Goal: Register for event/course

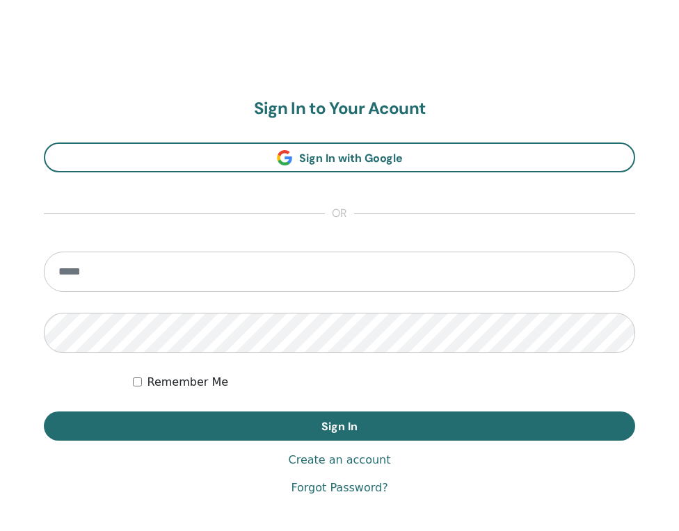
scroll to position [710, 0]
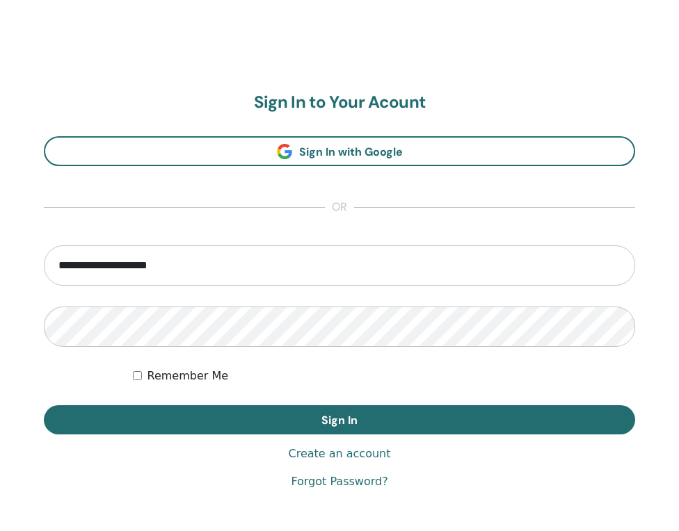
type input "**********"
click at [390, 56] on div "**********" at bounding box center [339, 292] width 679 height 668
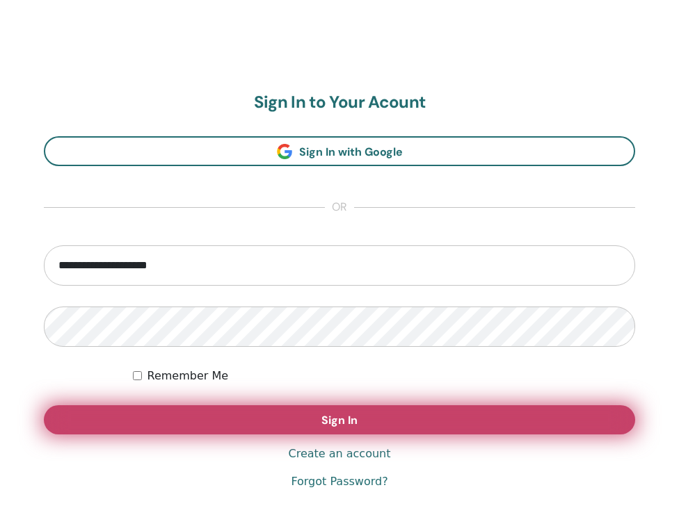
click at [117, 414] on button "Sign In" at bounding box center [339, 420] width 591 height 29
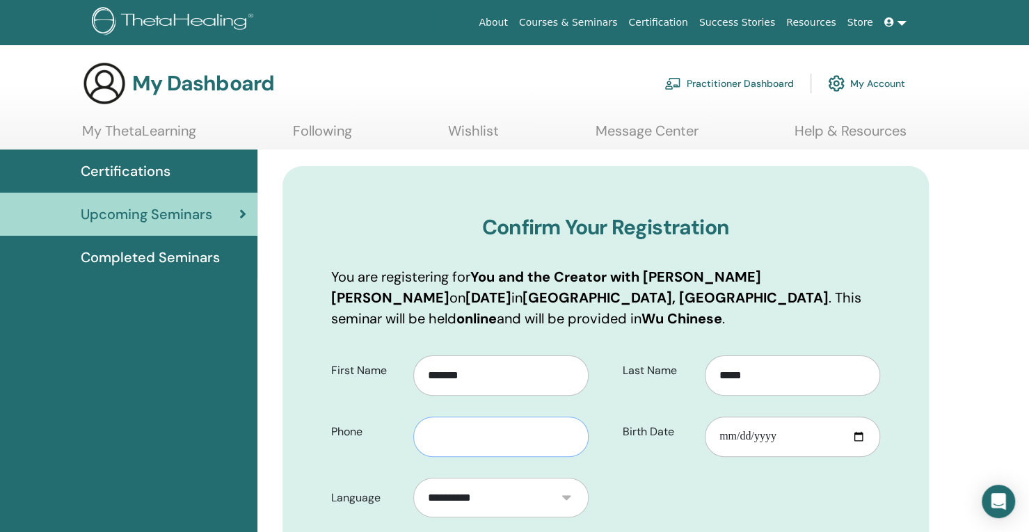
click at [470, 445] on input "text" at bounding box center [500, 437] width 175 height 40
click at [427, 438] on input "********" at bounding box center [500, 437] width 175 height 40
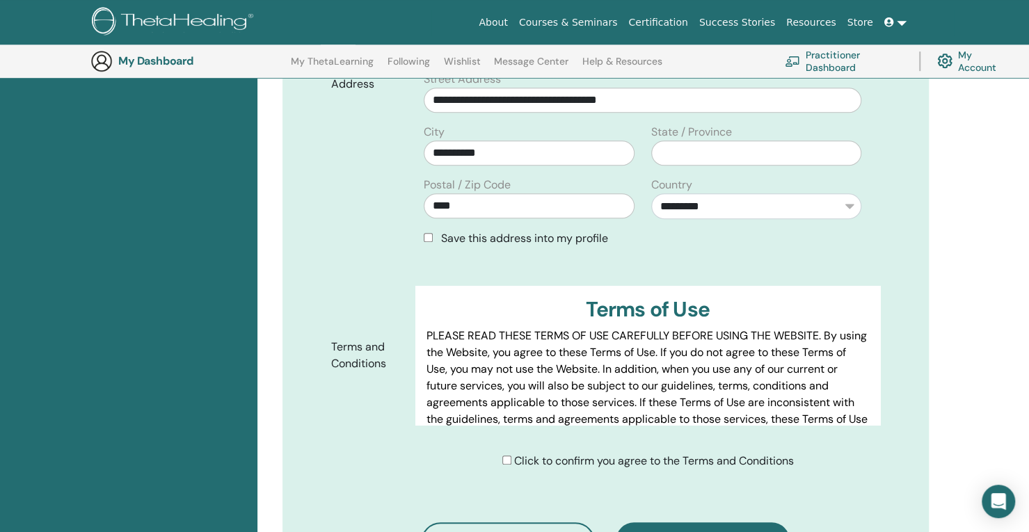
scroll to position [590, 0]
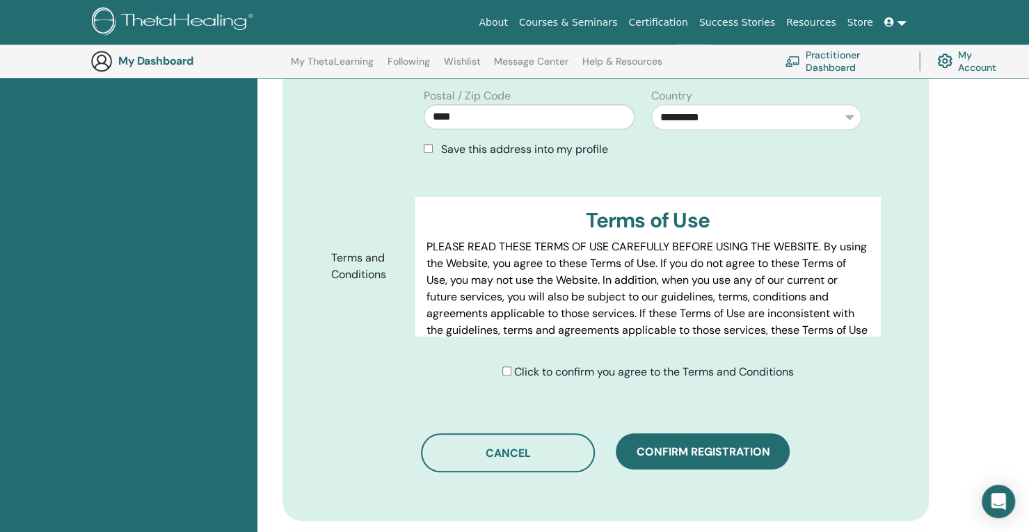
type input "**********"
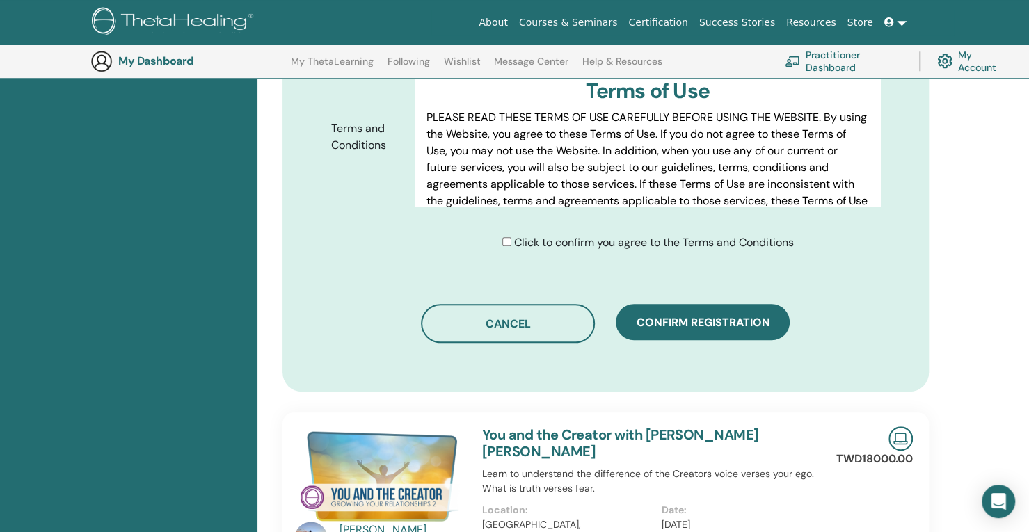
scroll to position [729, 0]
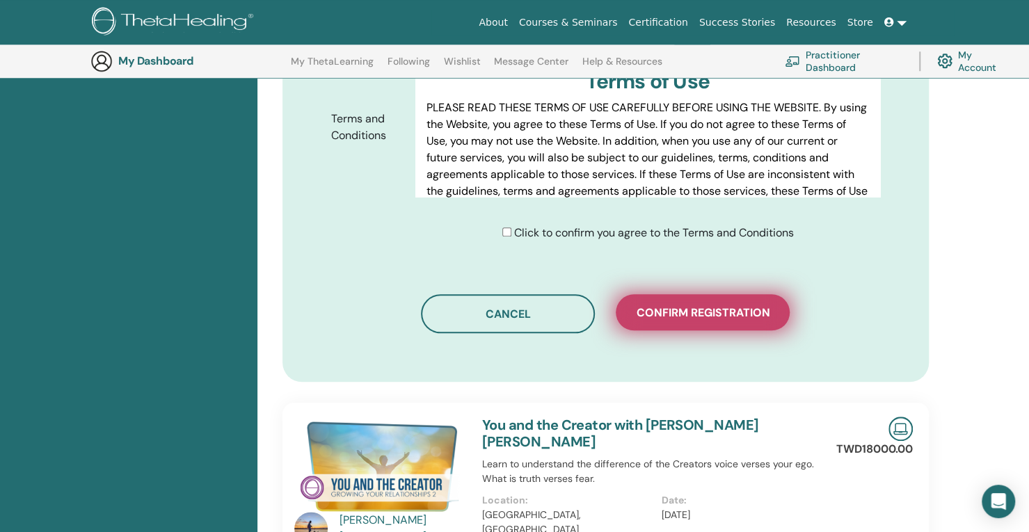
click at [678, 311] on span "Confirm registration" at bounding box center [703, 312] width 134 height 15
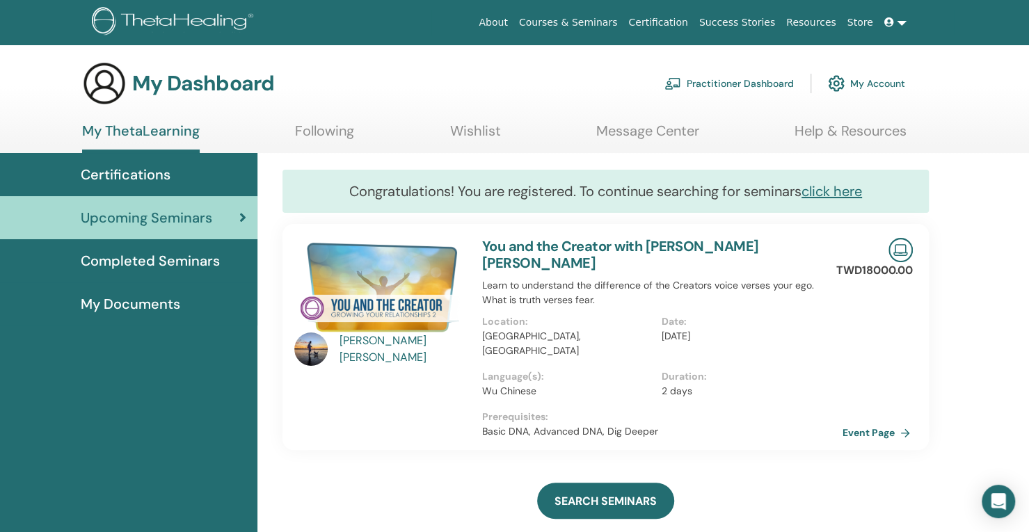
click at [891, 422] on link "Event Page" at bounding box center [878, 432] width 73 height 21
click at [863, 72] on link "My Account" at bounding box center [866, 83] width 77 height 31
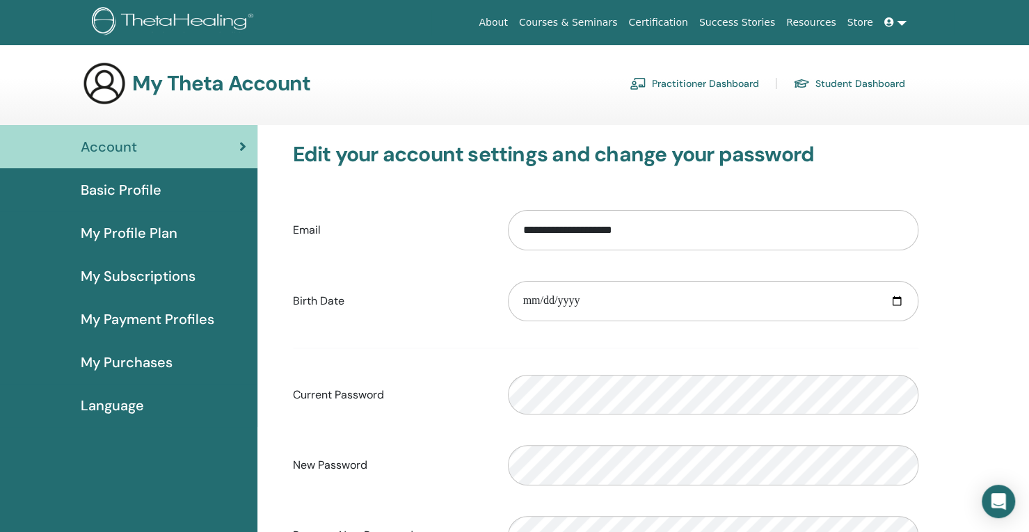
click at [108, 191] on span "Basic Profile" at bounding box center [121, 189] width 81 height 21
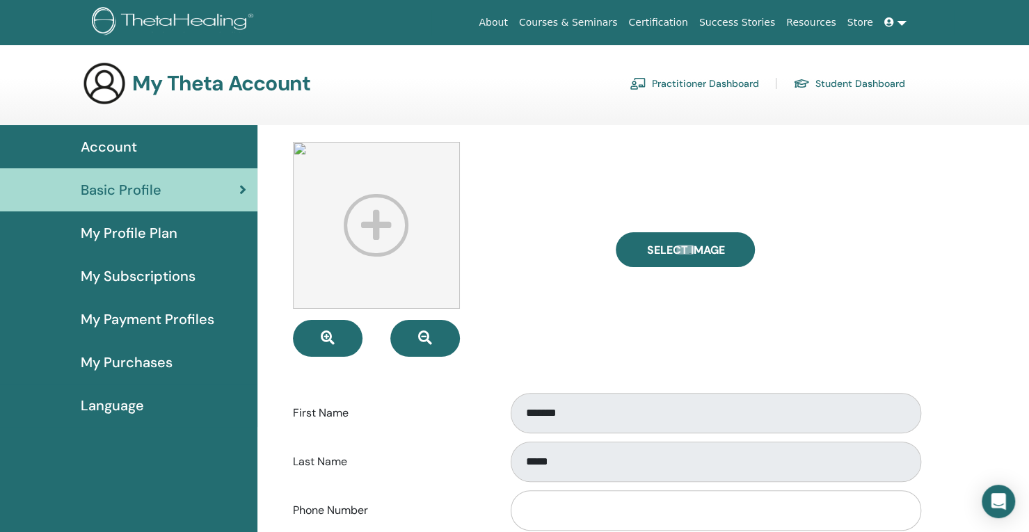
click at [136, 239] on span "My Profile Plan" at bounding box center [129, 233] width 97 height 21
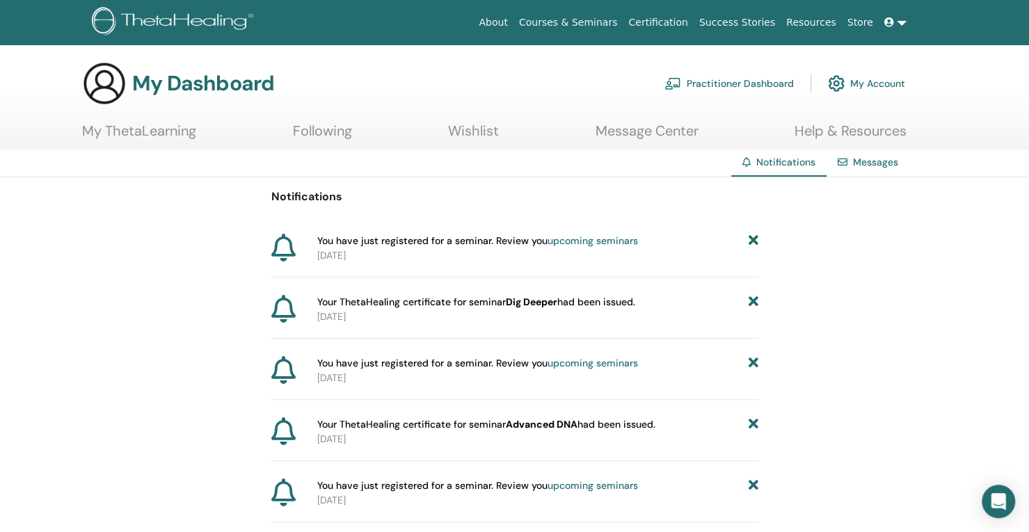
click at [577, 241] on link "upcoming seminars" at bounding box center [592, 240] width 90 height 13
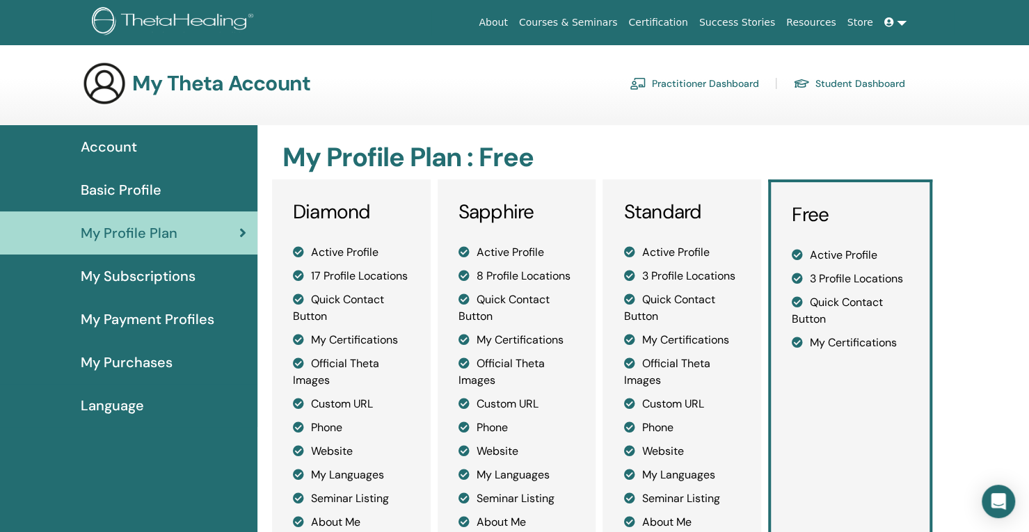
click at [146, 283] on span "My Subscriptions" at bounding box center [138, 276] width 115 height 21
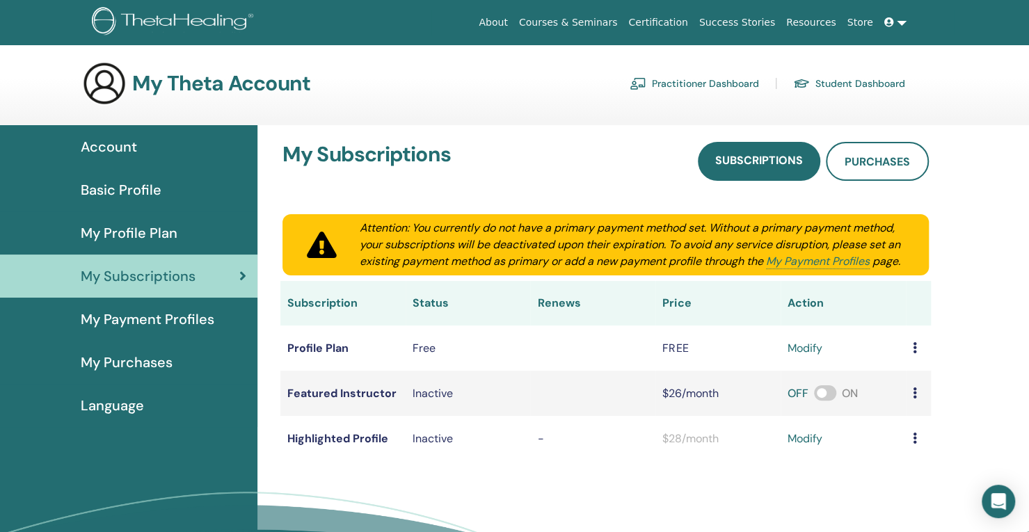
click at [144, 319] on span "My Payment Profiles" at bounding box center [148, 319] width 134 height 21
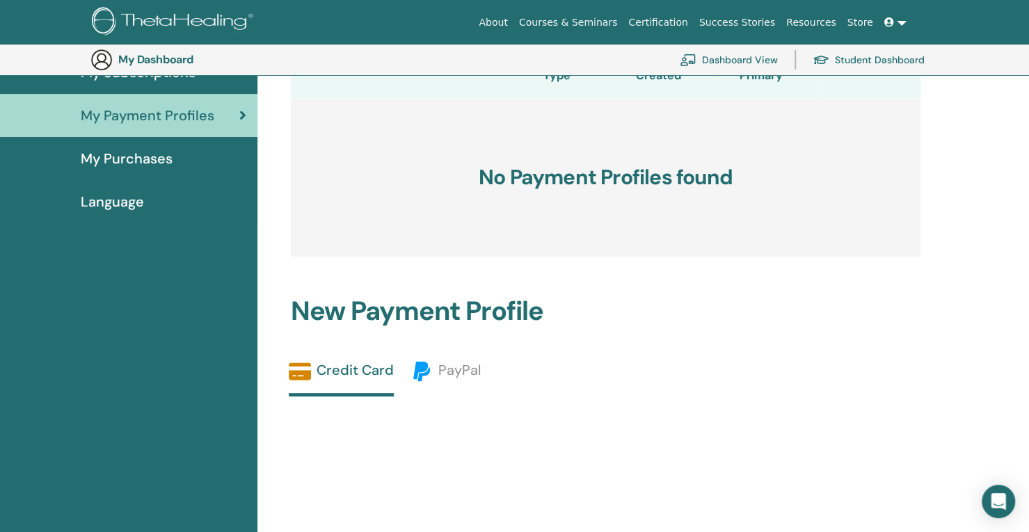
scroll to position [100, 0]
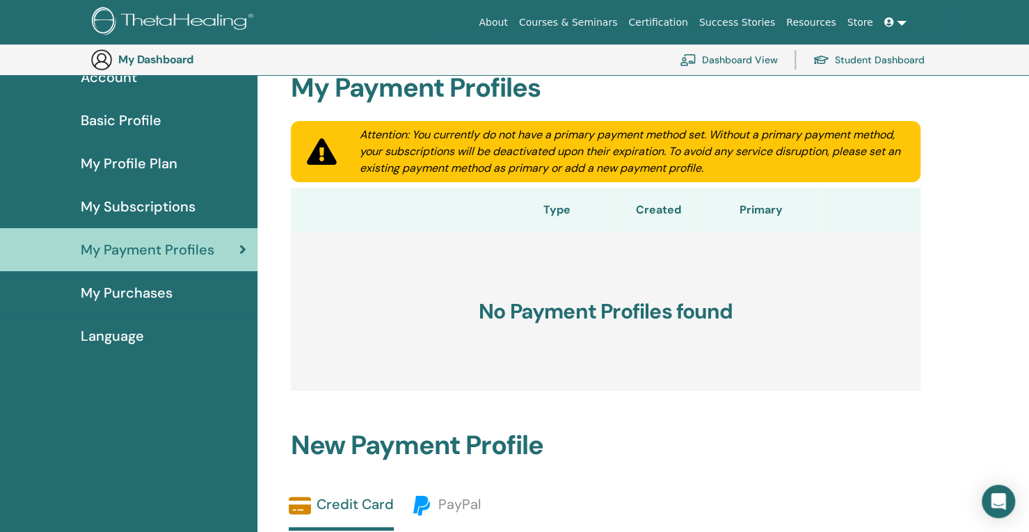
click at [138, 301] on span "My Purchases" at bounding box center [127, 292] width 92 height 21
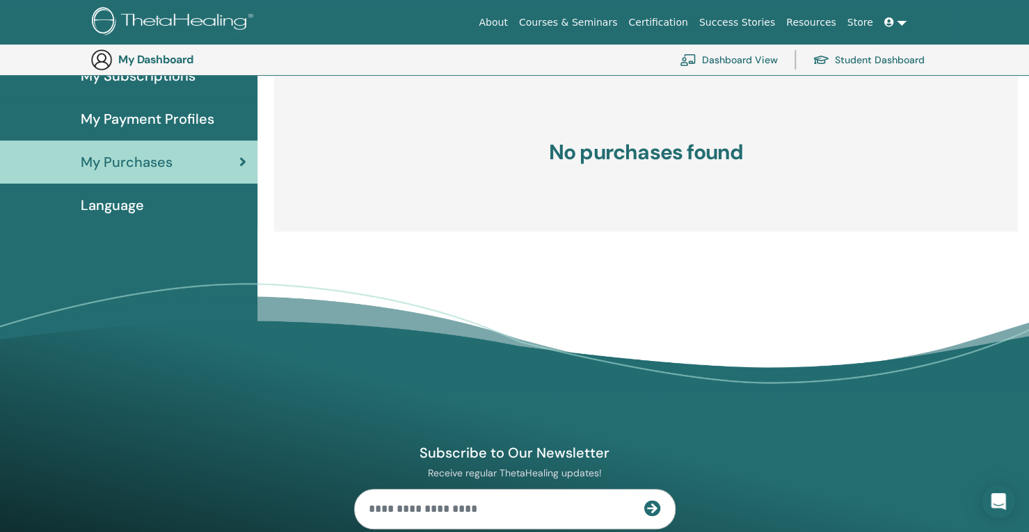
scroll to position [100, 0]
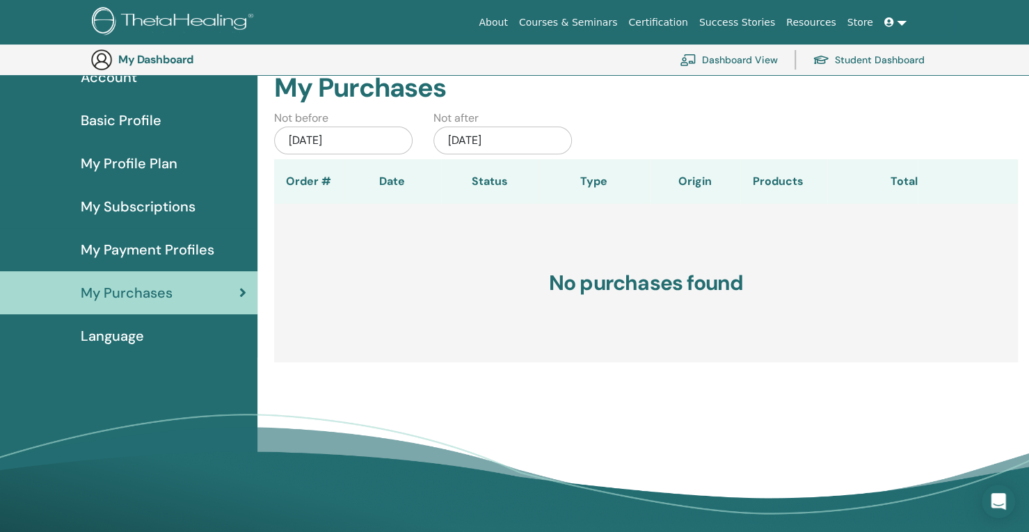
click at [134, 326] on span "Language" at bounding box center [112, 336] width 63 height 21
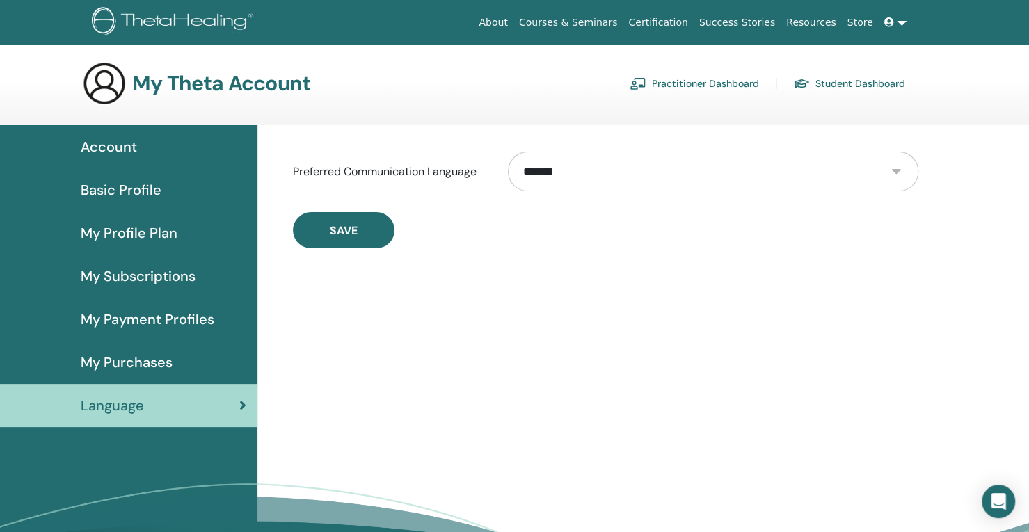
click at [106, 142] on span "Account" at bounding box center [109, 146] width 56 height 21
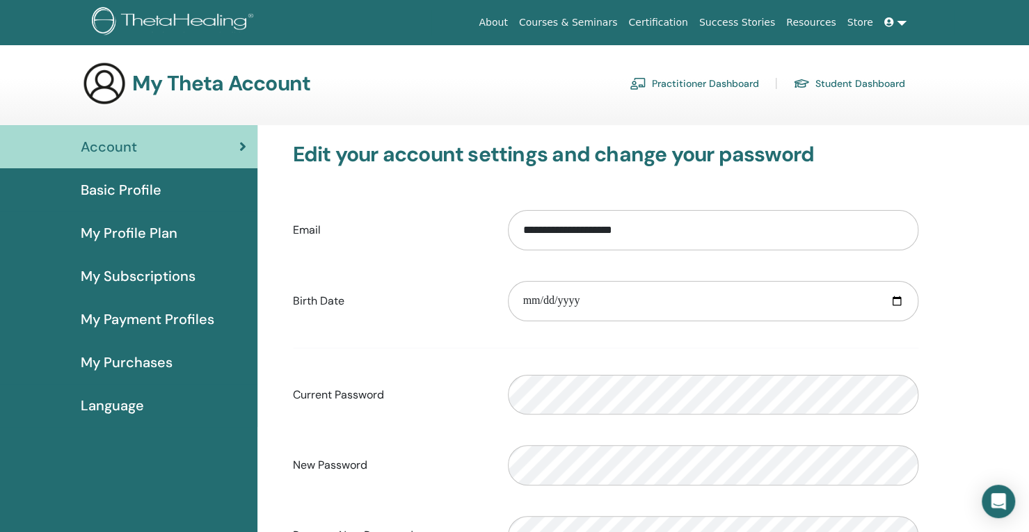
click at [140, 187] on span "Basic Profile" at bounding box center [121, 189] width 81 height 21
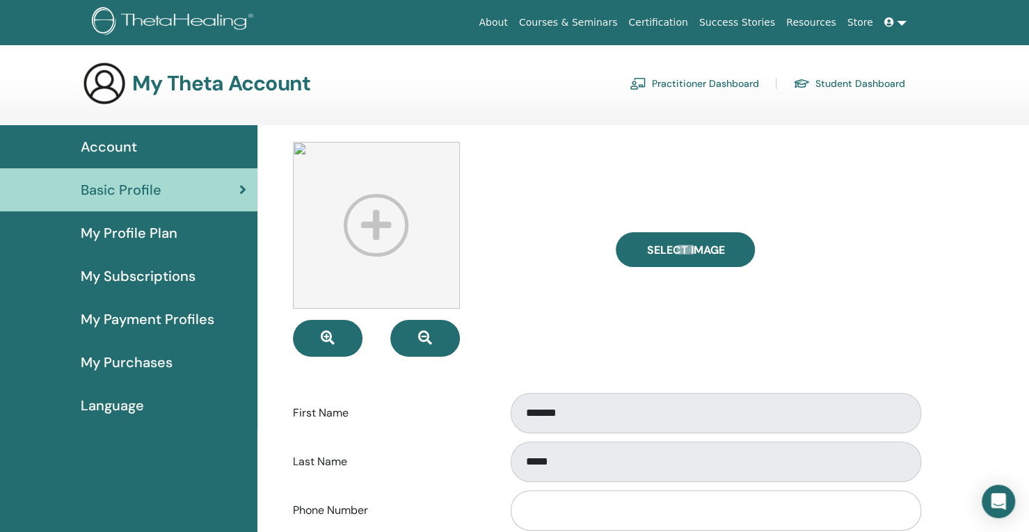
click at [157, 230] on span "My Profile Plan" at bounding box center [129, 233] width 97 height 21
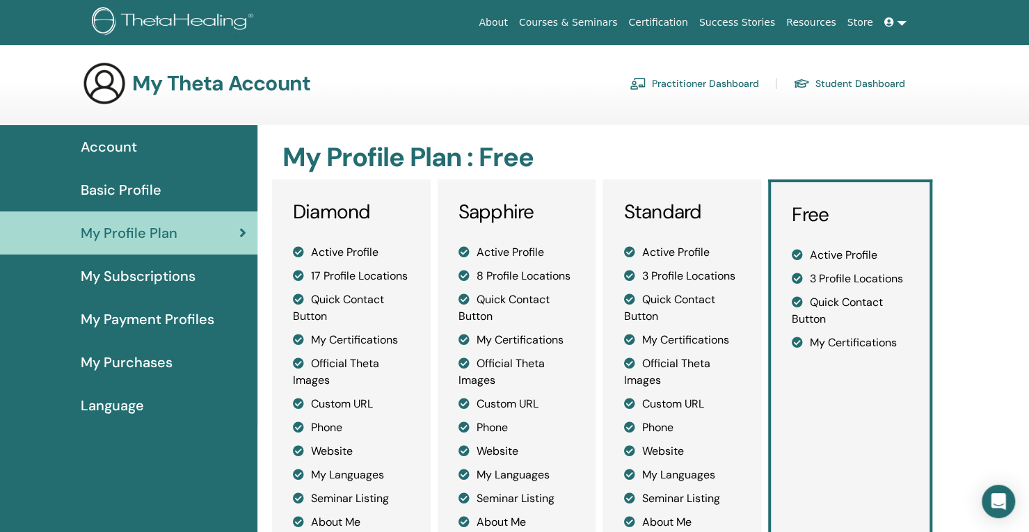
click at [154, 261] on link "My Subscriptions" at bounding box center [128, 276] width 257 height 43
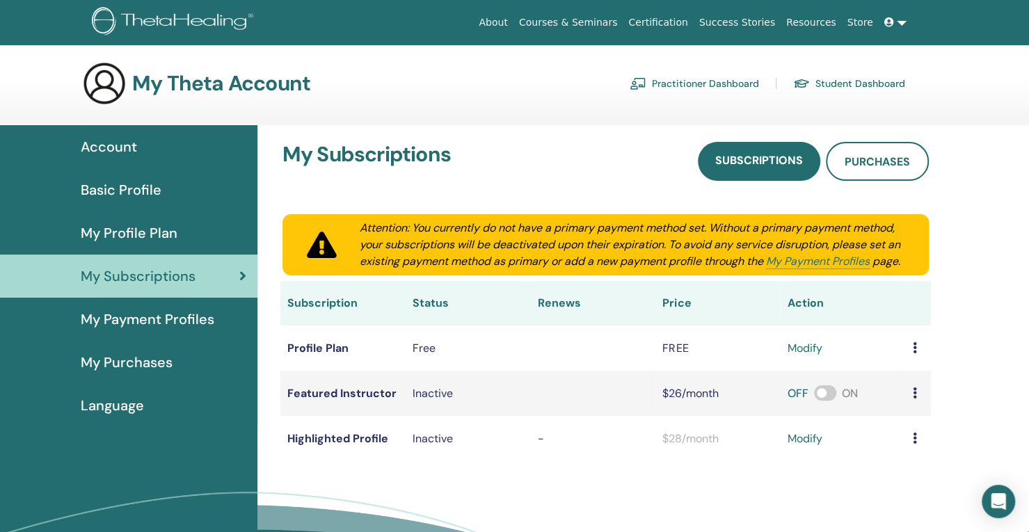
click at [174, 330] on link "My Payment Profiles" at bounding box center [128, 319] width 257 height 43
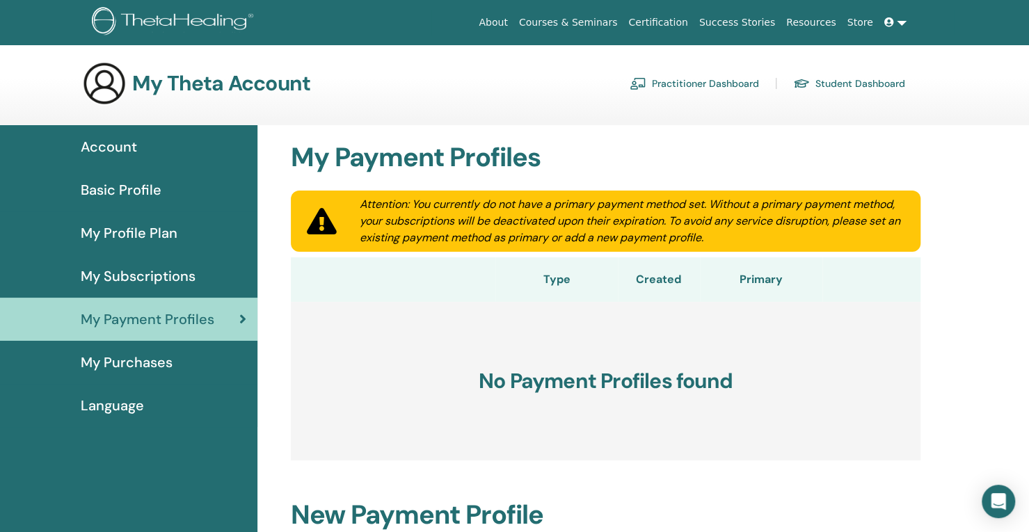
click at [131, 376] on link "My Purchases" at bounding box center [128, 362] width 257 height 43
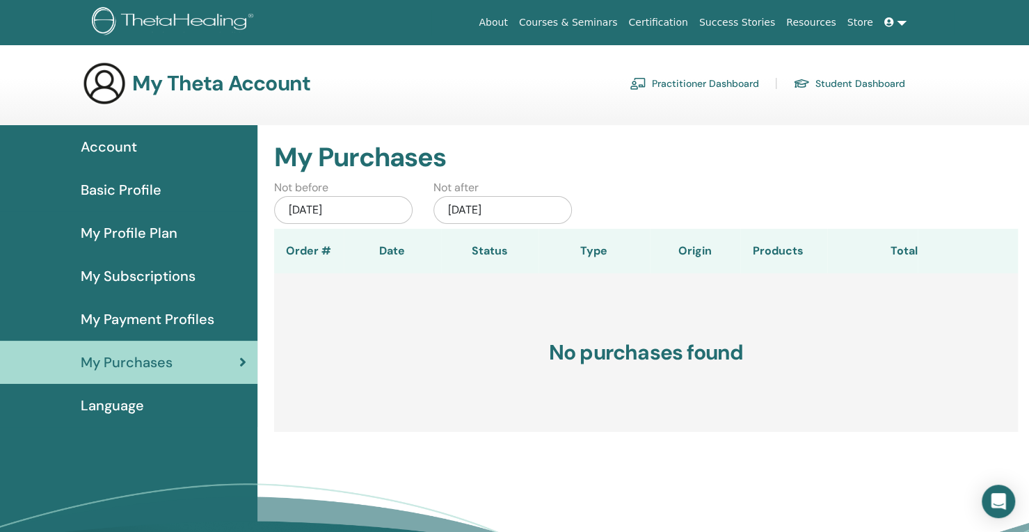
click at [128, 408] on span "Language" at bounding box center [112, 405] width 63 height 21
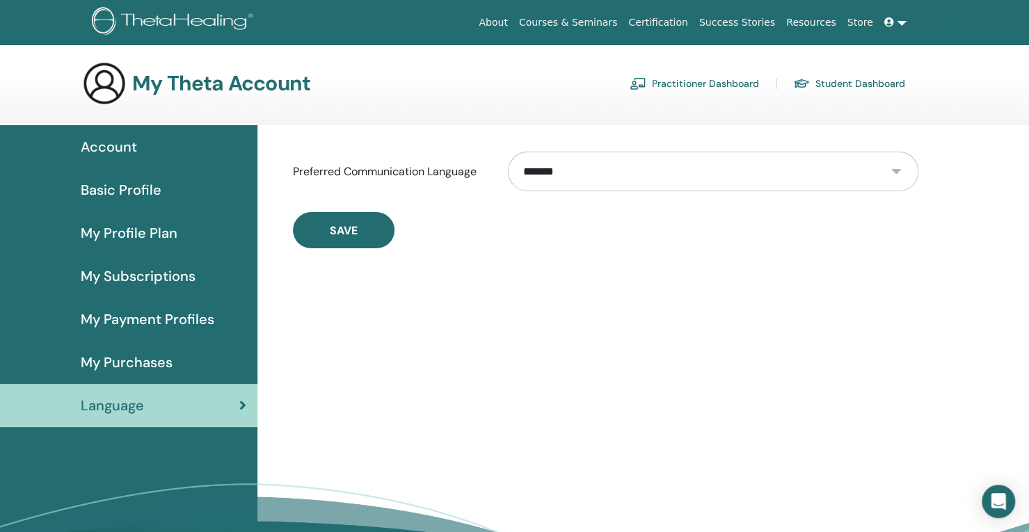
click at [612, 15] on link "Courses & Seminars" at bounding box center [568, 23] width 110 height 26
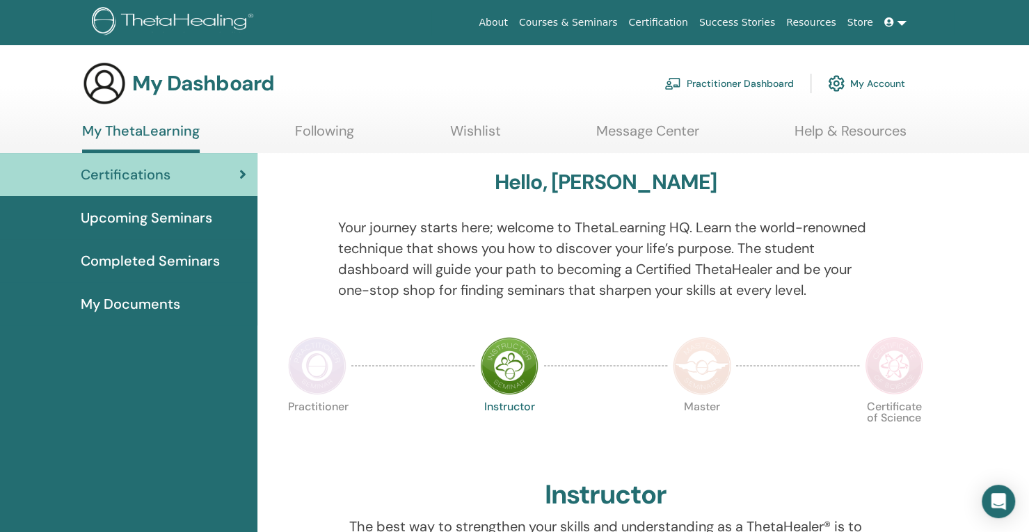
click at [899, 22] on link at bounding box center [895, 23] width 33 height 26
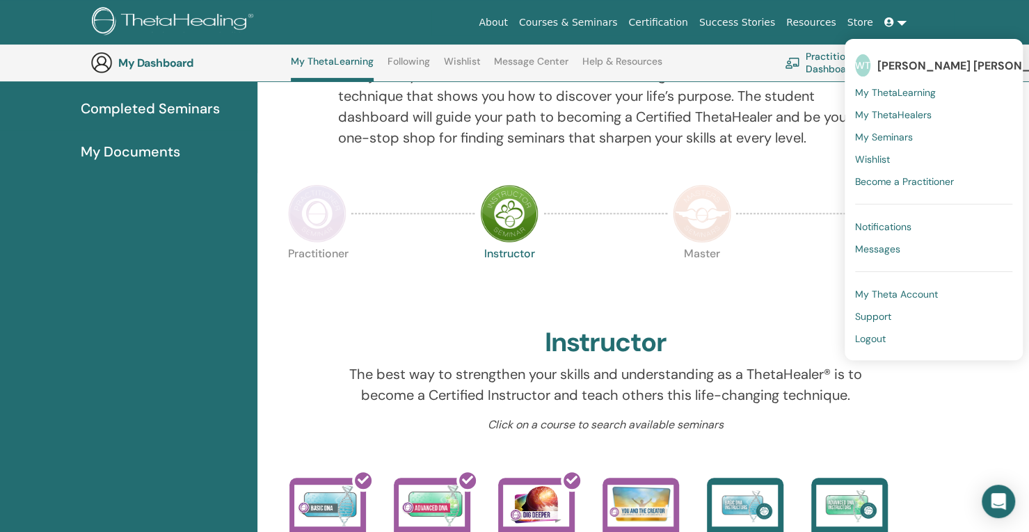
scroll to position [384, 0]
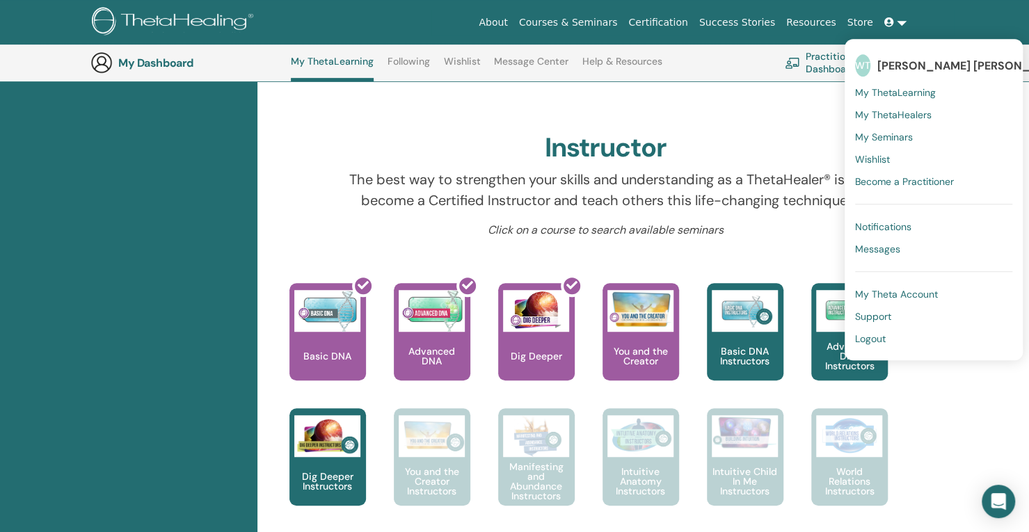
click at [774, 182] on p "The best way to strengthen your skills and understanding as a ThetaHealer® is t…" at bounding box center [605, 190] width 535 height 42
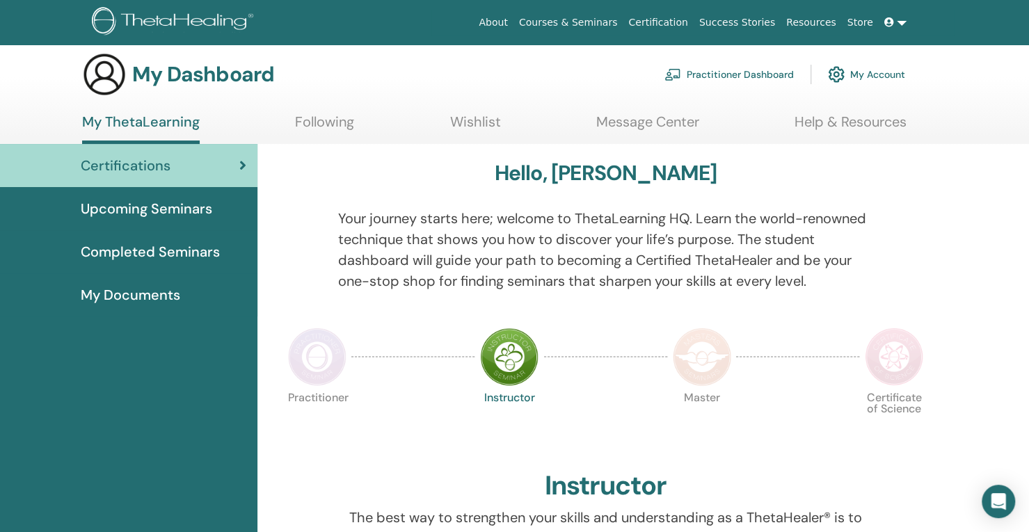
scroll to position [0, 0]
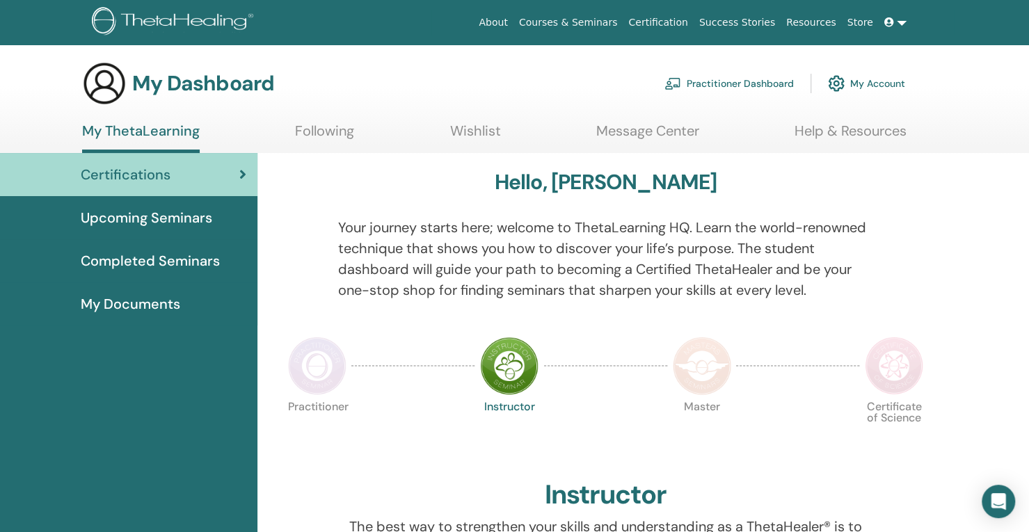
click at [889, 22] on icon at bounding box center [889, 22] width 10 height 10
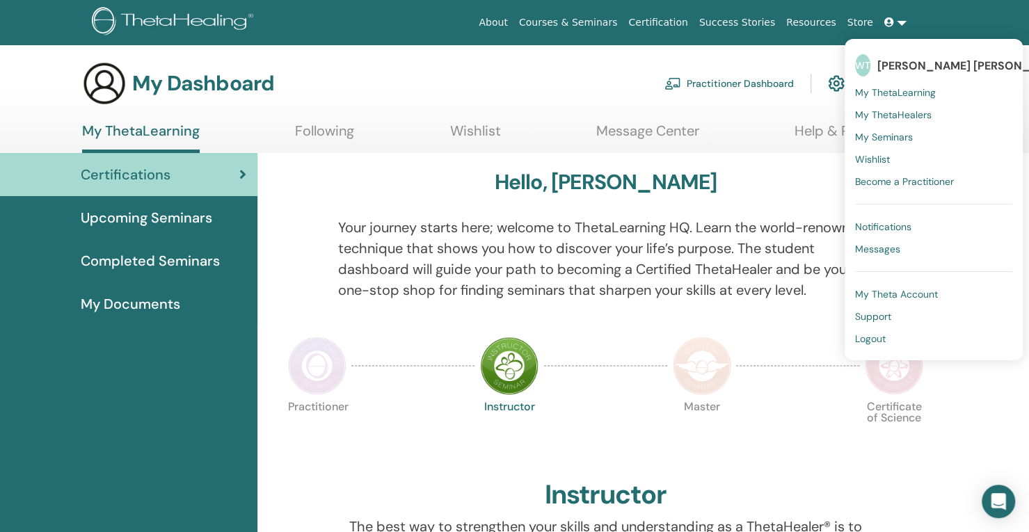
click at [876, 229] on span "Notifications" at bounding box center [883, 227] width 56 height 13
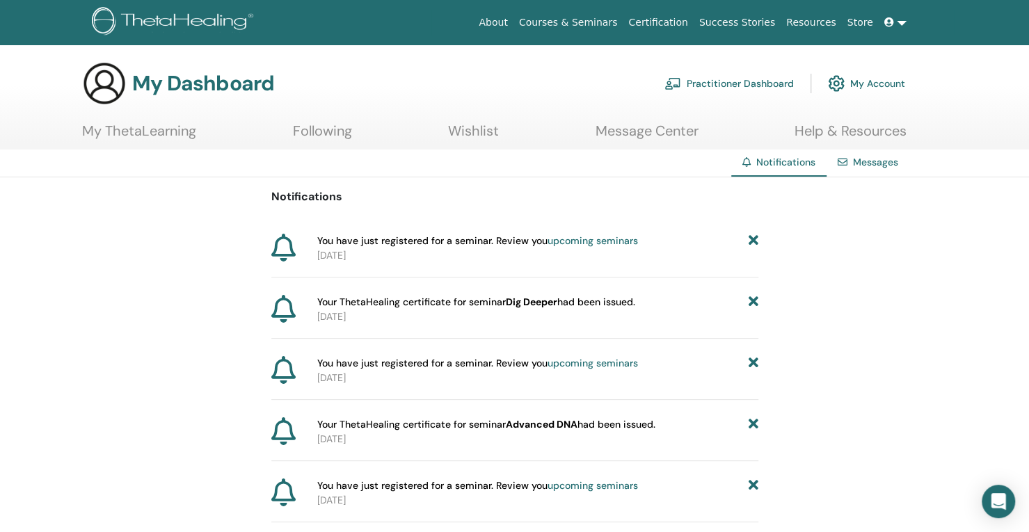
click at [895, 19] on span at bounding box center [890, 22] width 13 height 11
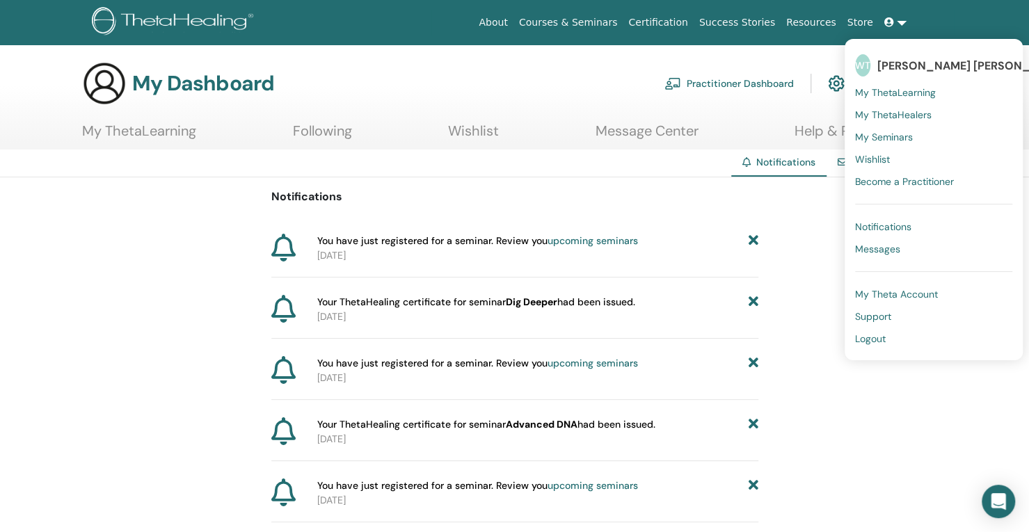
click at [870, 339] on span "Logout" at bounding box center [870, 339] width 31 height 13
